Goal: Find specific page/section: Find specific page/section

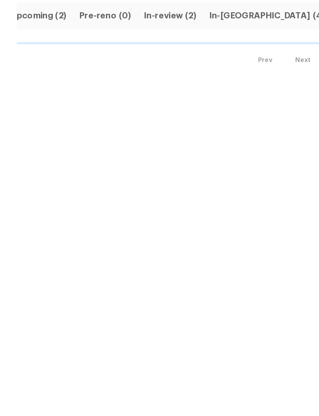
scroll to position [0, 10]
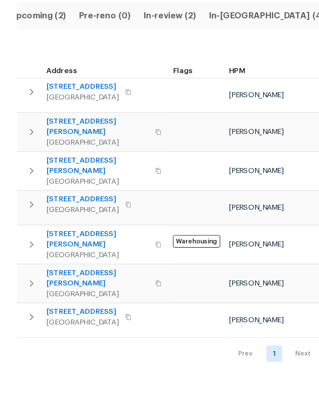
click at [25, 119] on span "Upcoming (2)" at bounding box center [27, 124] width 41 height 11
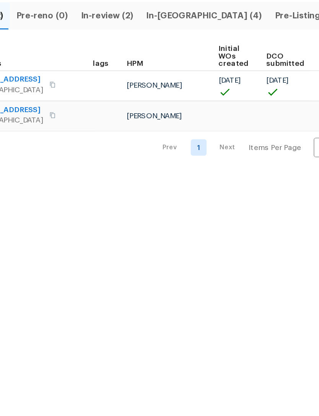
scroll to position [0, 7]
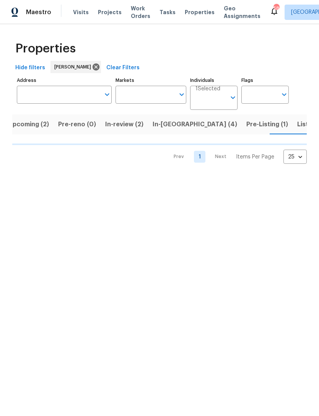
scroll to position [0, 10]
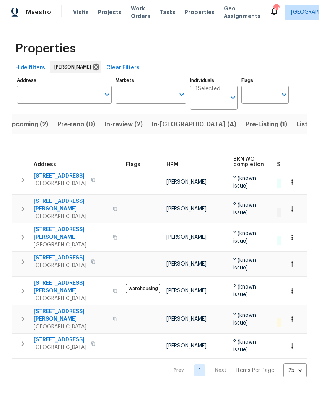
click at [168, 126] on span "In-[GEOGRAPHIC_DATA] (4)" at bounding box center [194, 124] width 85 height 11
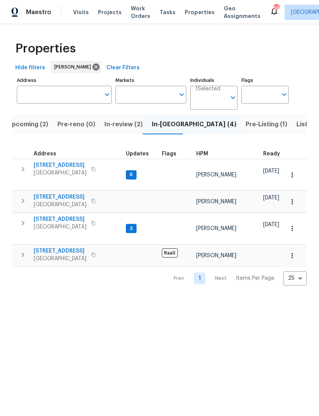
click at [111, 123] on span "In-review (2)" at bounding box center [124, 124] width 38 height 11
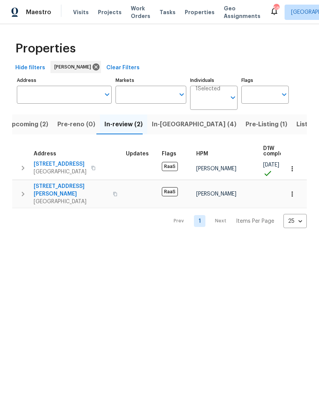
scroll to position [1, 0]
click at [171, 124] on span "In-[GEOGRAPHIC_DATA] (4)" at bounding box center [194, 124] width 85 height 11
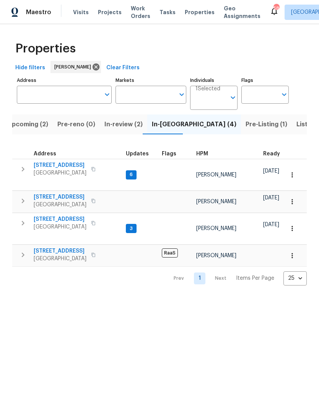
click at [297, 127] on span "Listed (9)" at bounding box center [311, 124] width 29 height 11
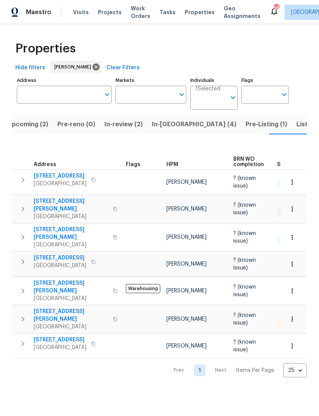
click at [29, 125] on span "Upcoming (2)" at bounding box center [27, 124] width 41 height 11
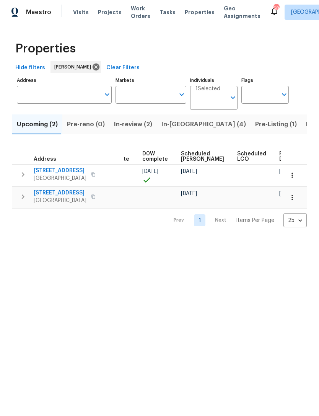
scroll to position [0, 192]
click at [182, 122] on span "In-[GEOGRAPHIC_DATA] (4)" at bounding box center [204, 124] width 85 height 11
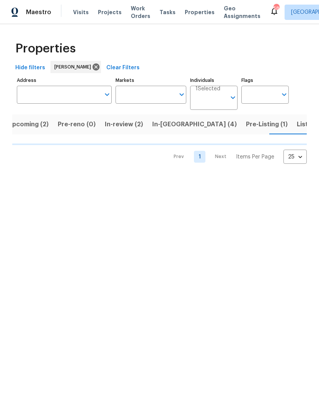
scroll to position [0, 10]
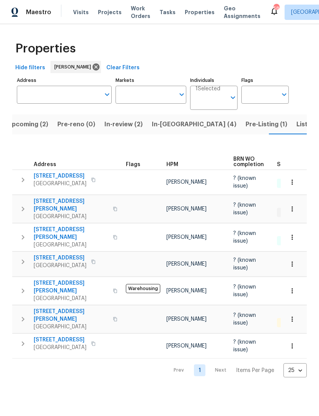
click at [297, 127] on span "Listed (9)" at bounding box center [311, 124] width 29 height 11
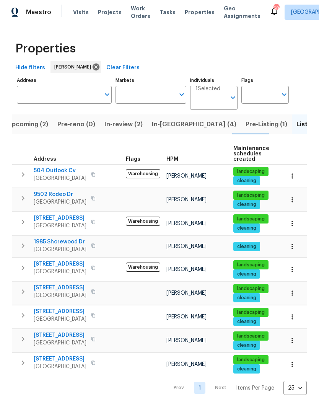
click at [167, 126] on span "In-[GEOGRAPHIC_DATA] (4)" at bounding box center [194, 124] width 85 height 11
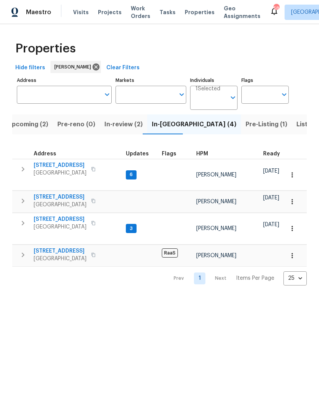
click at [119, 129] on span "In-review (2)" at bounding box center [124, 124] width 38 height 11
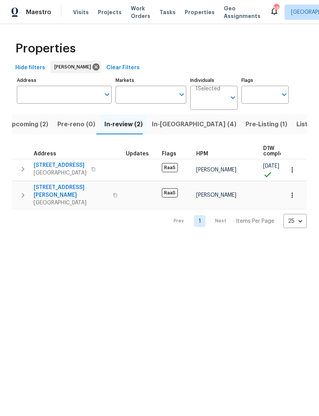
click at [26, 128] on span "Upcoming (2)" at bounding box center [27, 124] width 41 height 11
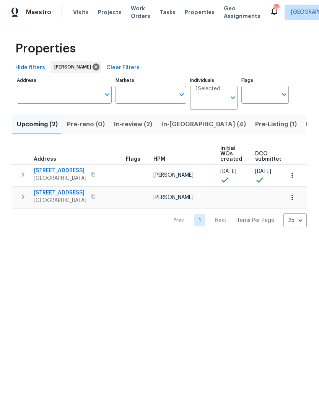
click at [255, 122] on span "Pre-Listing (1)" at bounding box center [276, 124] width 42 height 11
